Goal: Task Accomplishment & Management: Manage account settings

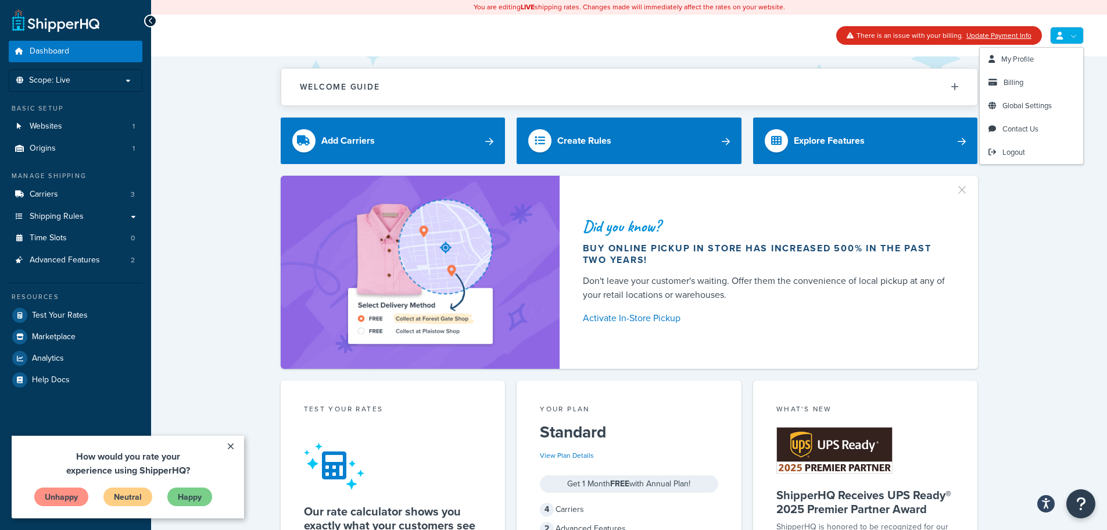
click at [1067, 35] on link at bounding box center [1067, 35] width 34 height 17
click at [1039, 86] on link "Billing" at bounding box center [1031, 82] width 103 height 23
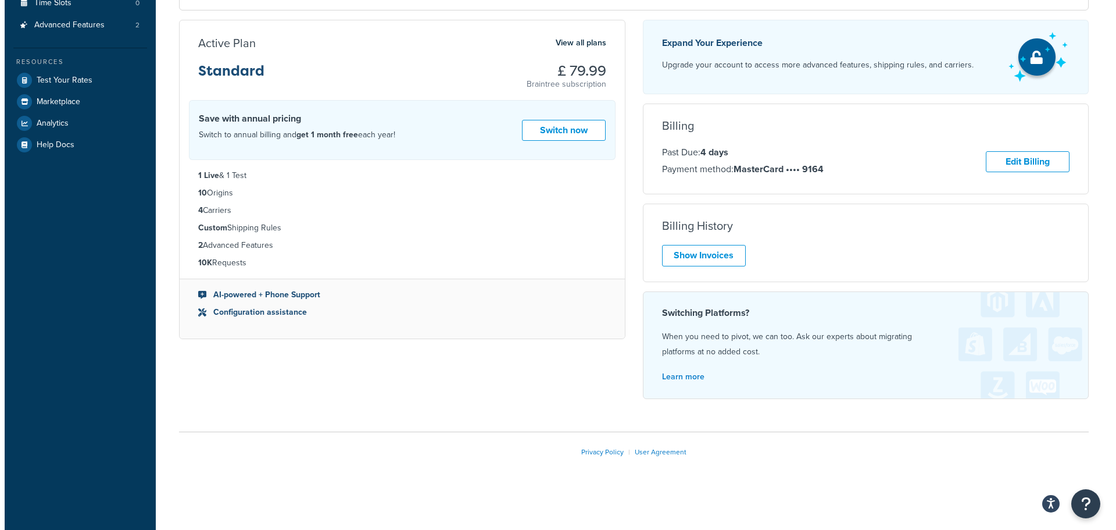
scroll to position [178, 0]
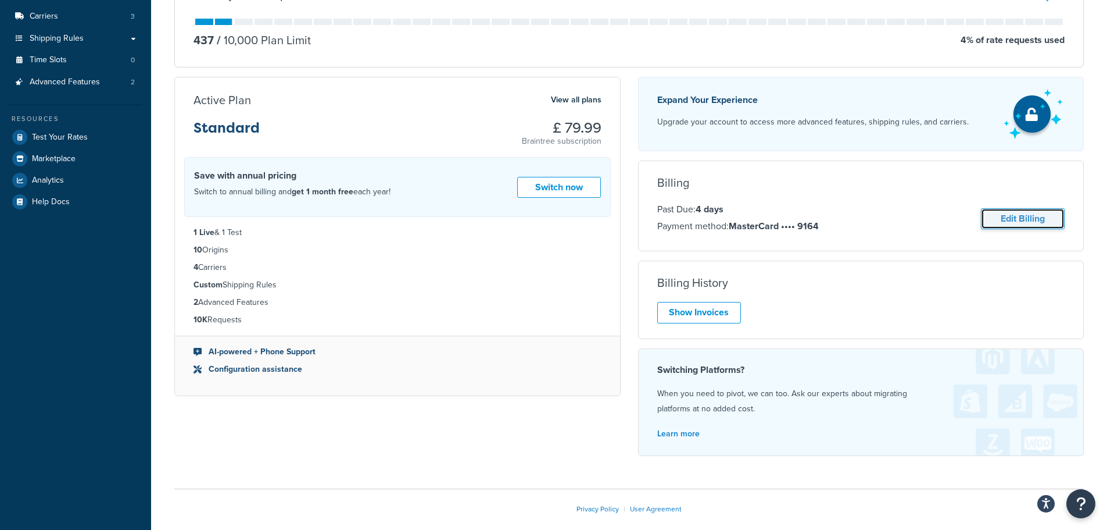
click at [1015, 222] on link "Edit Billing" at bounding box center [1023, 219] width 84 height 22
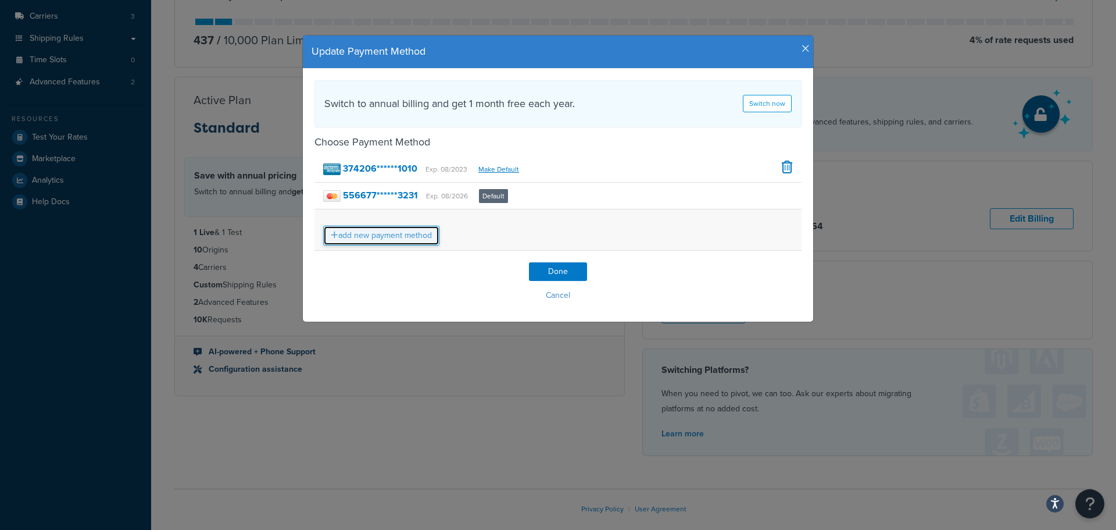
click at [373, 238] on link "add new payment method" at bounding box center [381, 236] width 116 height 20
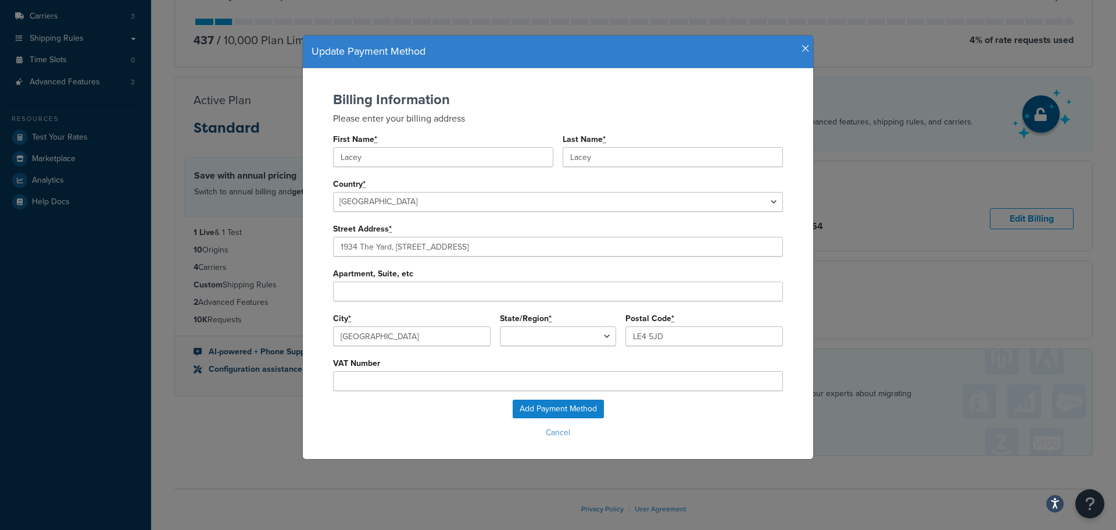
type input "-"
click at [548, 403] on input "Add Payment Method" at bounding box center [558, 408] width 91 height 19
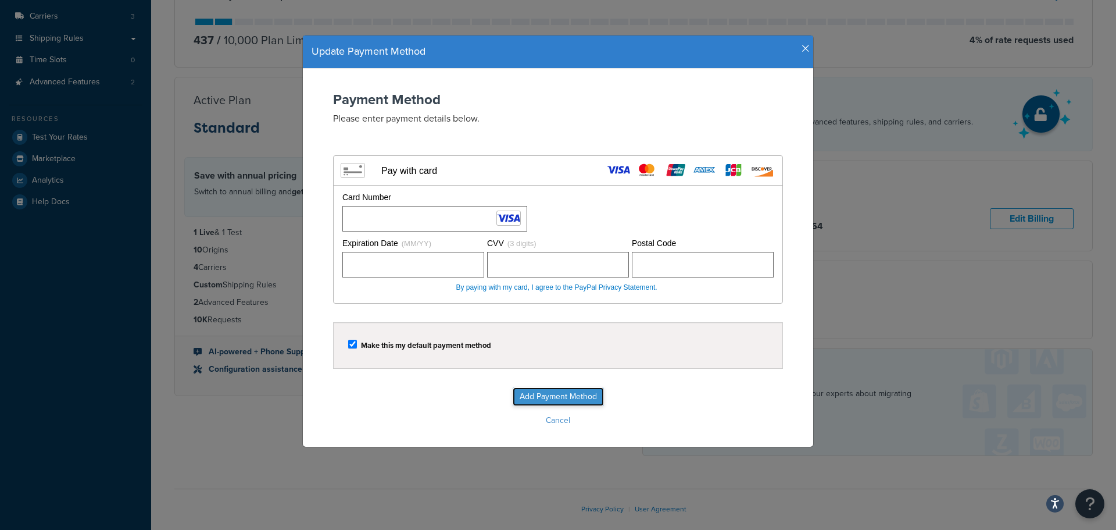
click at [535, 391] on input "Add Payment Method" at bounding box center [558, 396] width 91 height 19
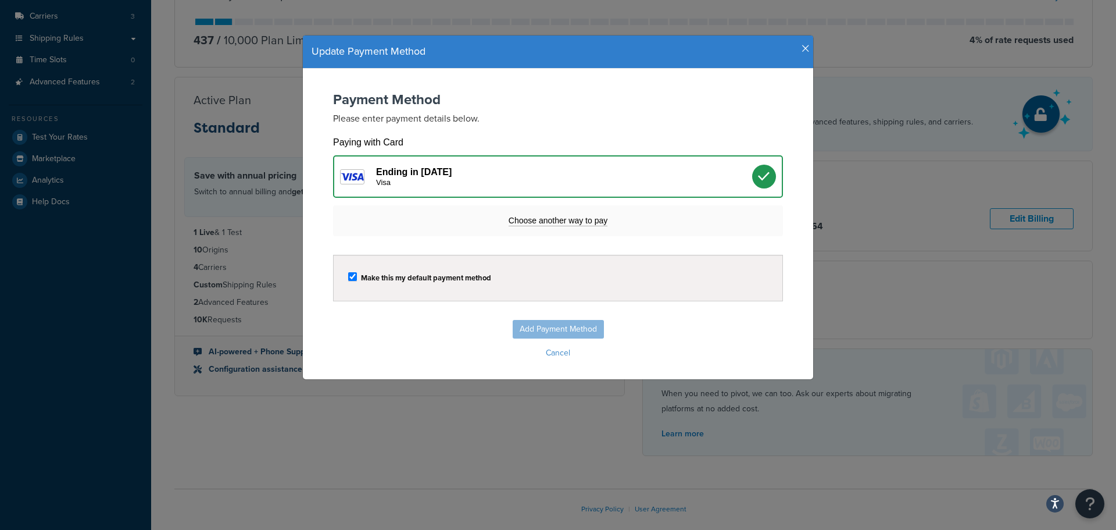
click at [489, 181] on div "Visa" at bounding box center [564, 182] width 376 height 9
click at [470, 159] on div "Ending in [DATE] Visa" at bounding box center [558, 176] width 450 height 42
click at [449, 163] on div "Ending in [DATE] Visa" at bounding box center [558, 176] width 450 height 42
click at [426, 281] on label "Make this my default payment method" at bounding box center [426, 277] width 130 height 9
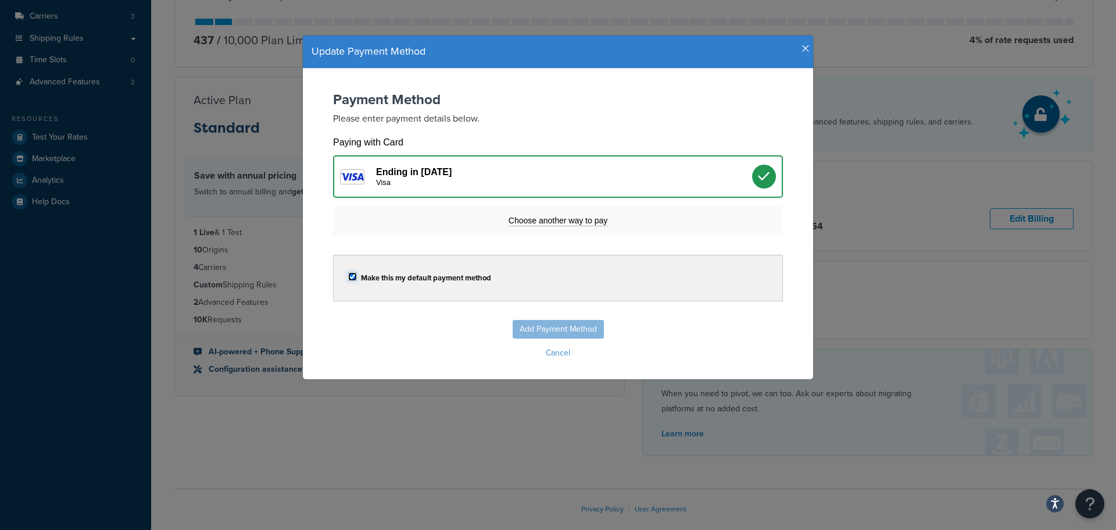
click at [357, 281] on input "checkbox" at bounding box center [352, 276] width 9 height 9
click at [421, 276] on label "Make this my default payment method" at bounding box center [426, 277] width 130 height 9
click at [357, 276] on input "checkbox" at bounding box center [352, 276] width 9 height 9
checkbox input "true"
click at [555, 332] on div "Add Payment Method Cancel" at bounding box center [557, 341] width 487 height 42
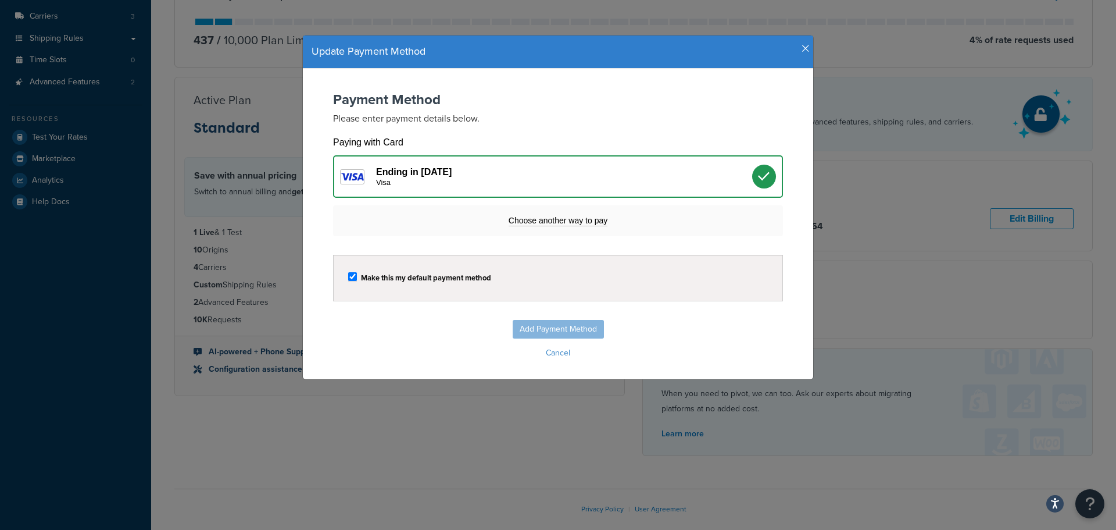
click at [805, 42] on div "Update Payment Method" at bounding box center [558, 51] width 510 height 33
click at [802, 46] on icon "button" at bounding box center [806, 49] width 8 height 10
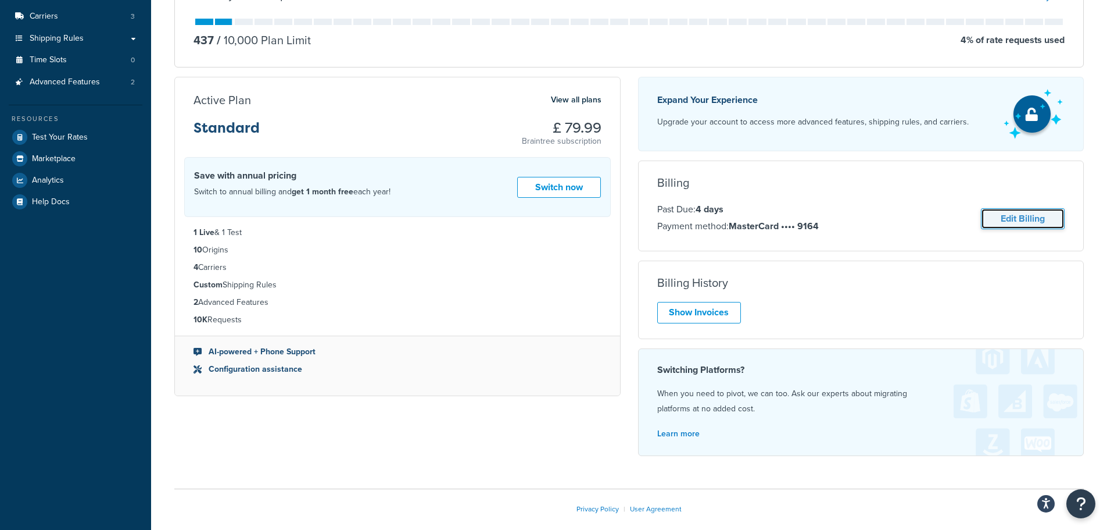
click at [1016, 218] on link "Edit Billing" at bounding box center [1023, 219] width 84 height 22
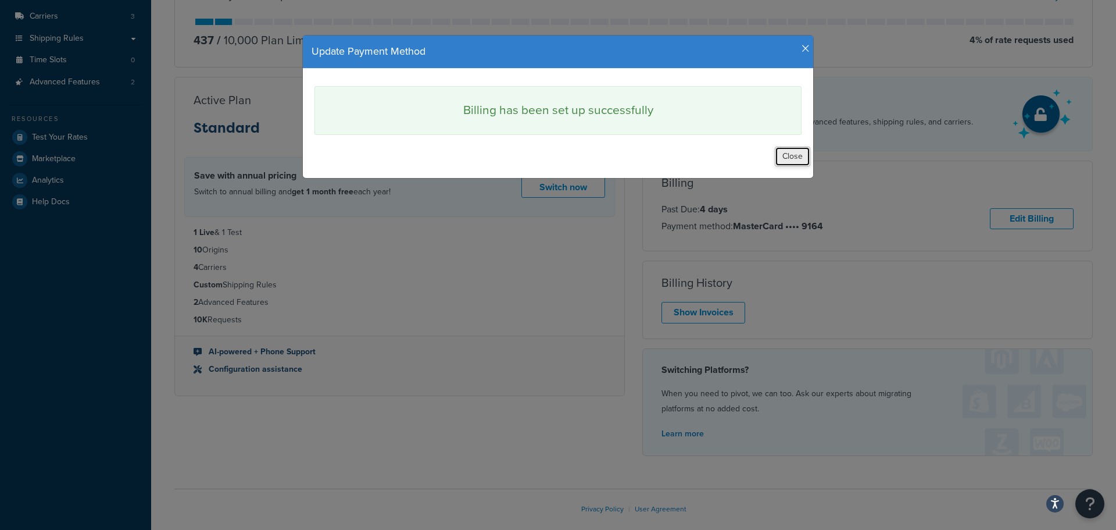
click at [781, 155] on button "Close" at bounding box center [792, 156] width 35 height 20
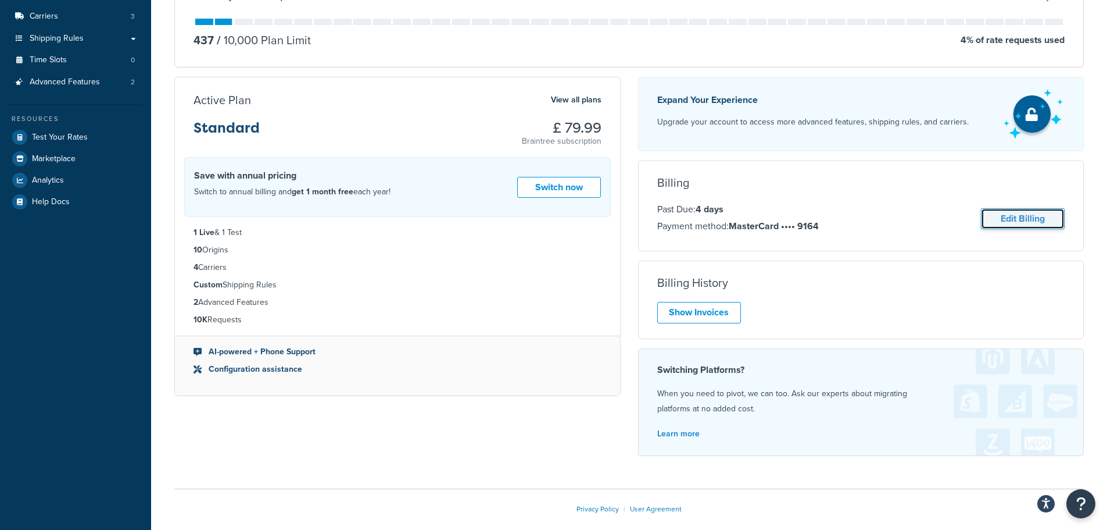
click at [1022, 219] on link "Edit Billing" at bounding box center [1023, 219] width 84 height 22
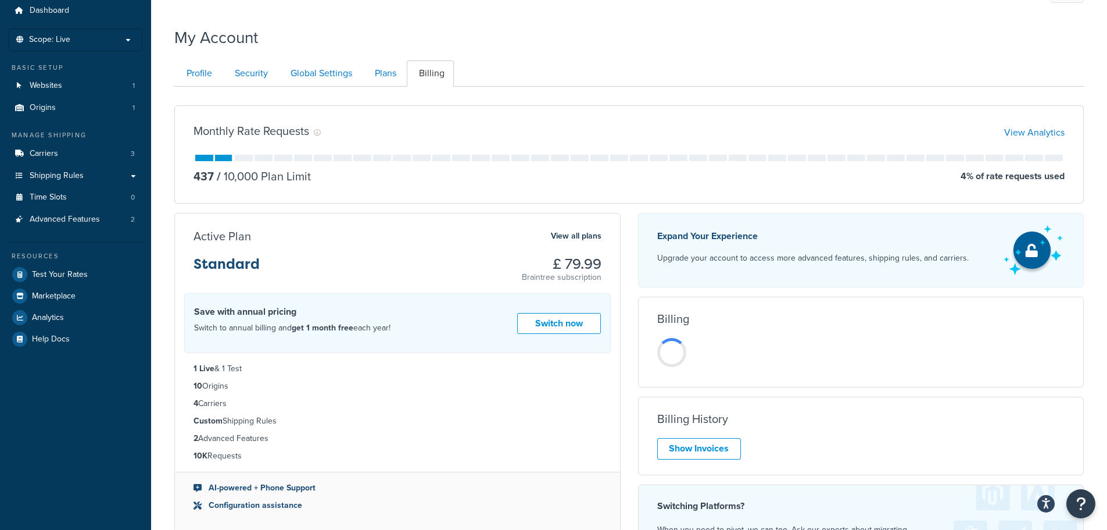
scroll to position [62, 0]
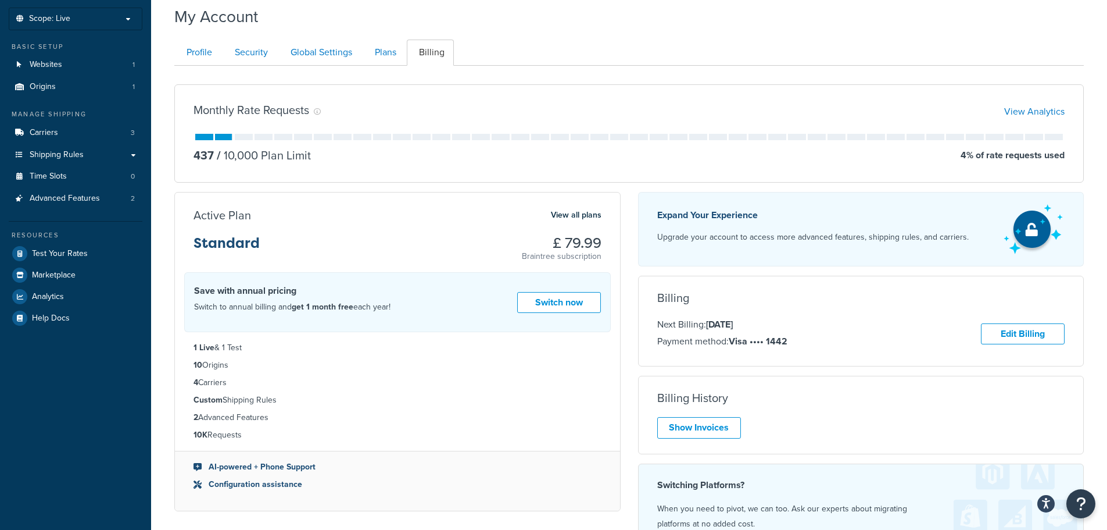
click at [1024, 406] on div "Billing History Show Invoices" at bounding box center [861, 414] width 445 height 47
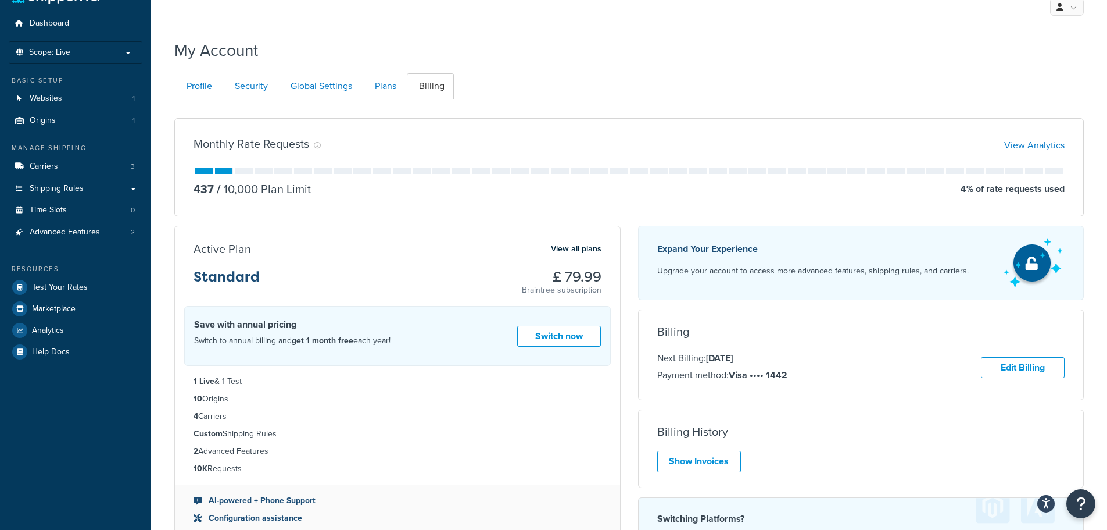
scroll to position [0, 0]
